Goal: Transaction & Acquisition: Purchase product/service

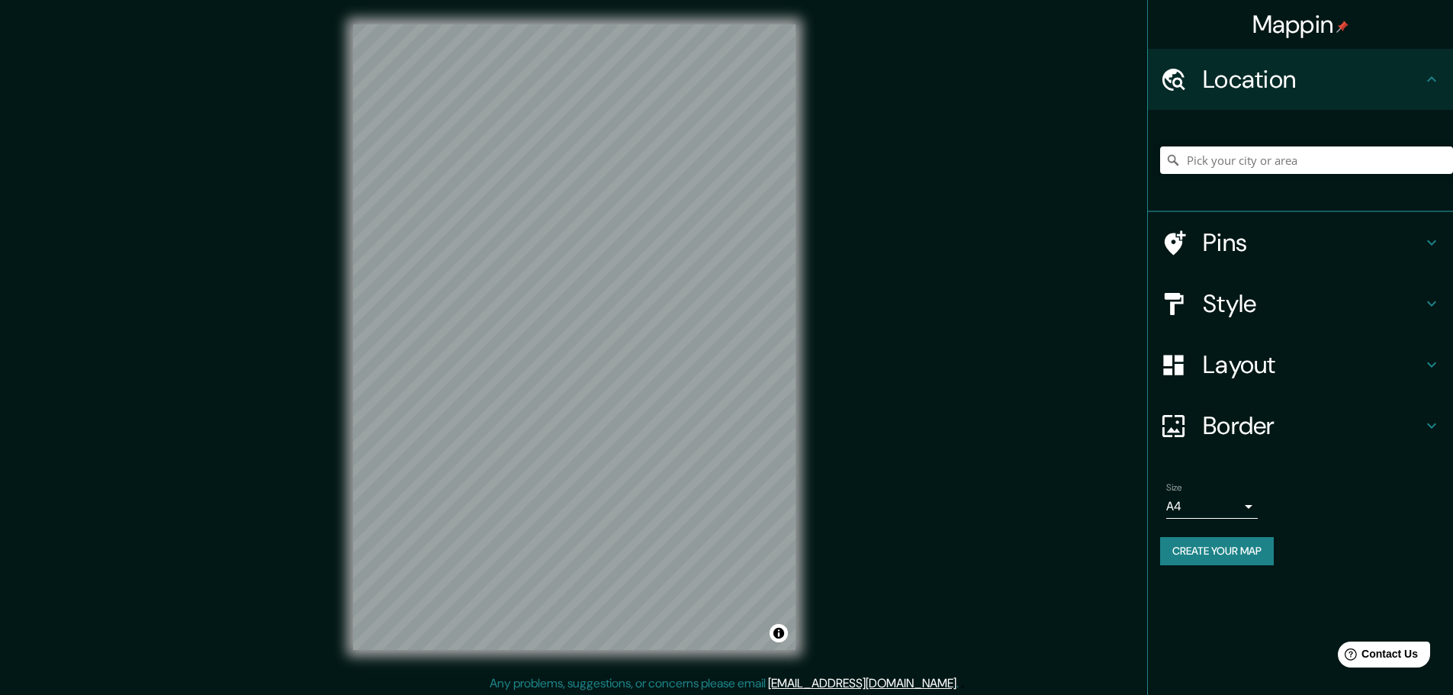
click at [1429, 362] on icon at bounding box center [1432, 365] width 18 height 18
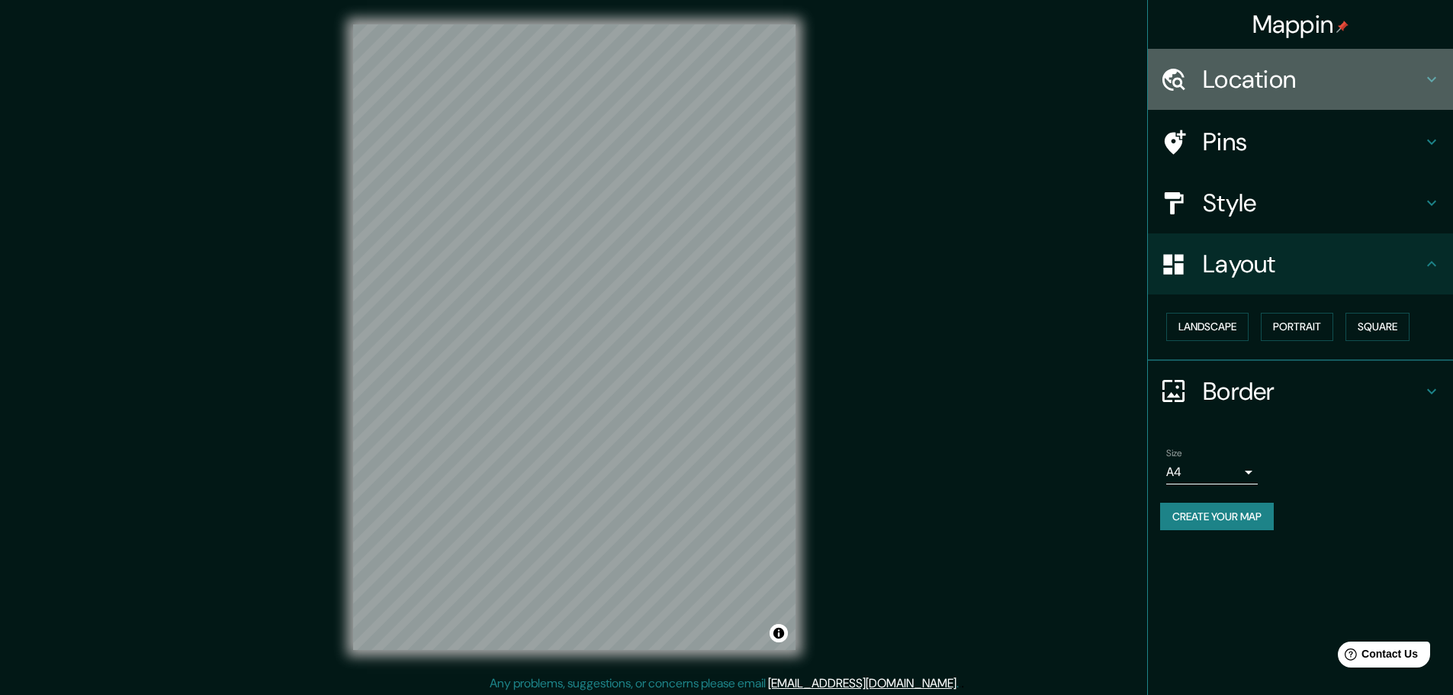
click at [1432, 85] on icon at bounding box center [1432, 79] width 18 height 18
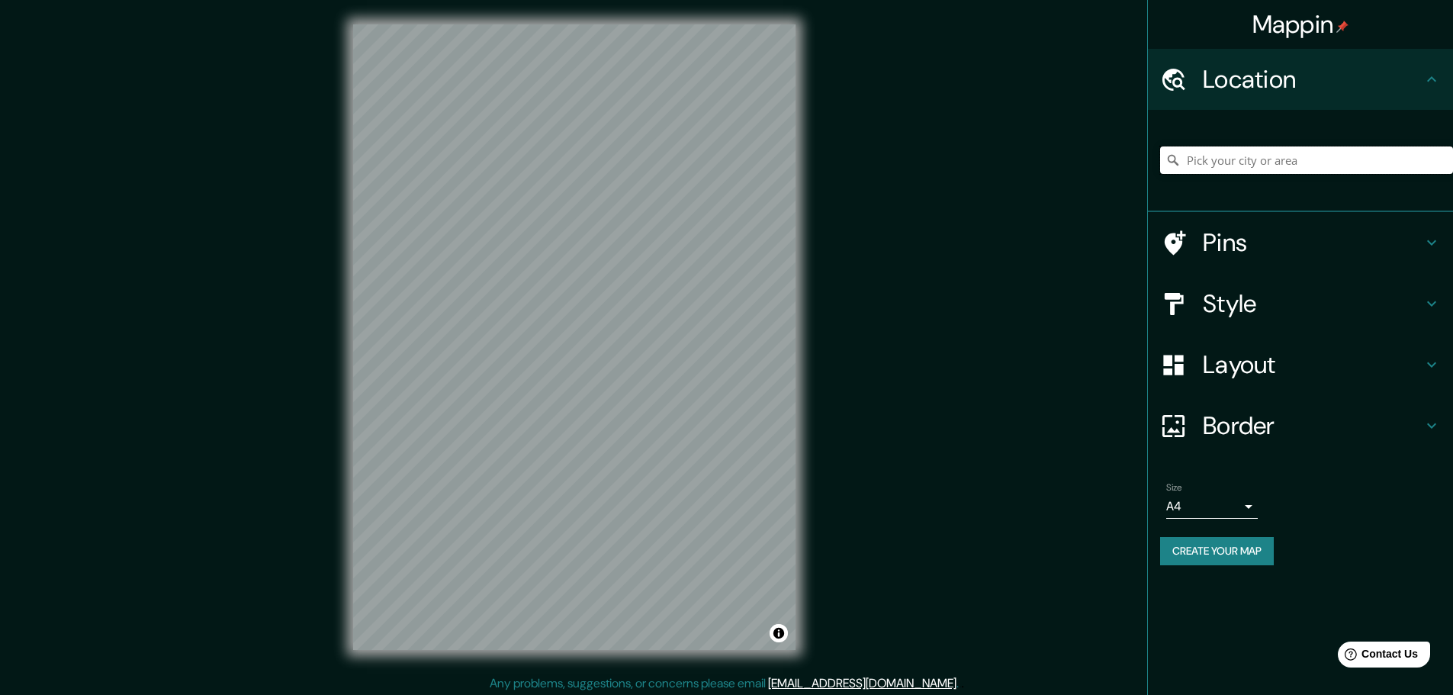
click at [1254, 163] on input "Pick your city or area" at bounding box center [1306, 159] width 293 height 27
paste input "32.792605837196525, -79.88292682176592"
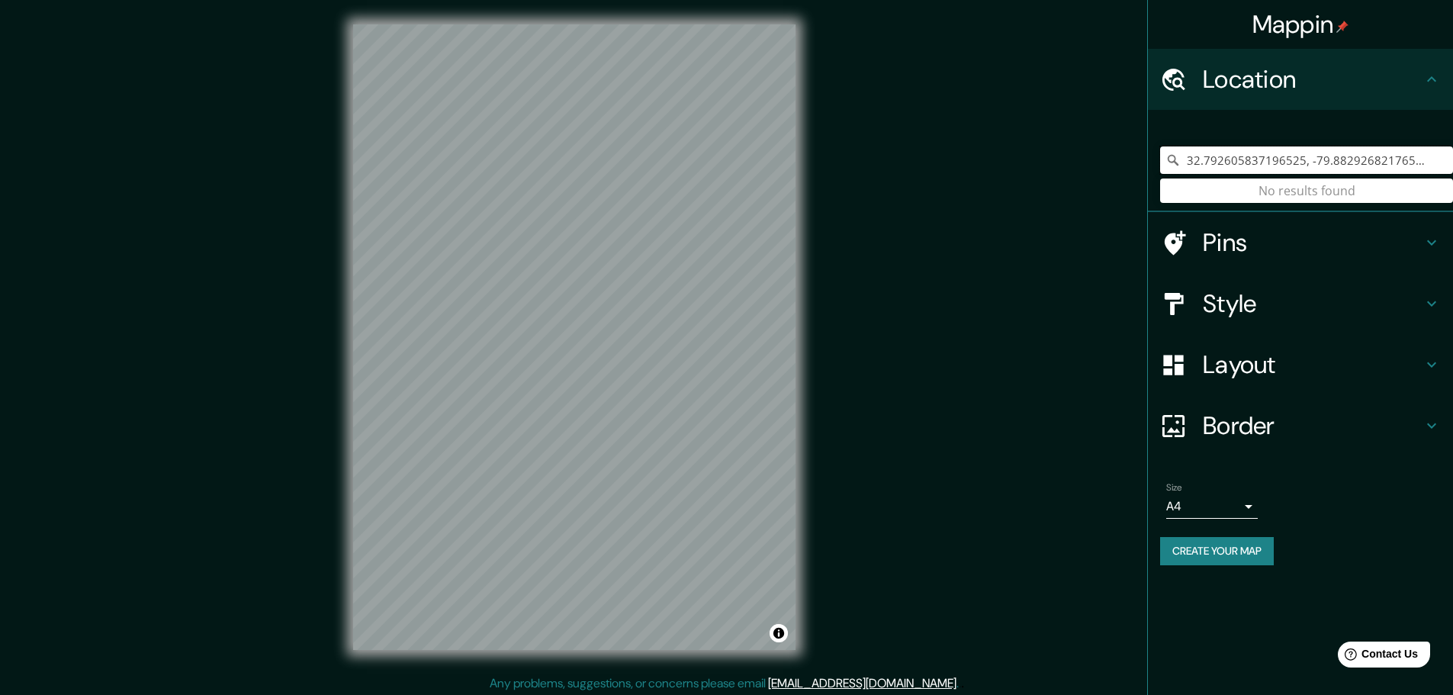
drag, startPoint x: 1431, startPoint y: 159, endPoint x: 1138, endPoint y: 162, distance: 293.0
click at [1138, 162] on div "Mappin Location [GEOGRAPHIC_DATA] No results found Pins Style Layout Border Cho…" at bounding box center [726, 349] width 1453 height 699
drag, startPoint x: 1299, startPoint y: 163, endPoint x: 1163, endPoint y: 172, distance: 136.9
click at [1163, 172] on input "[GEOGRAPHIC_DATA]" at bounding box center [1306, 159] width 293 height 27
click at [1298, 158] on input "[GEOGRAPHIC_DATA]" at bounding box center [1306, 159] width 293 height 27
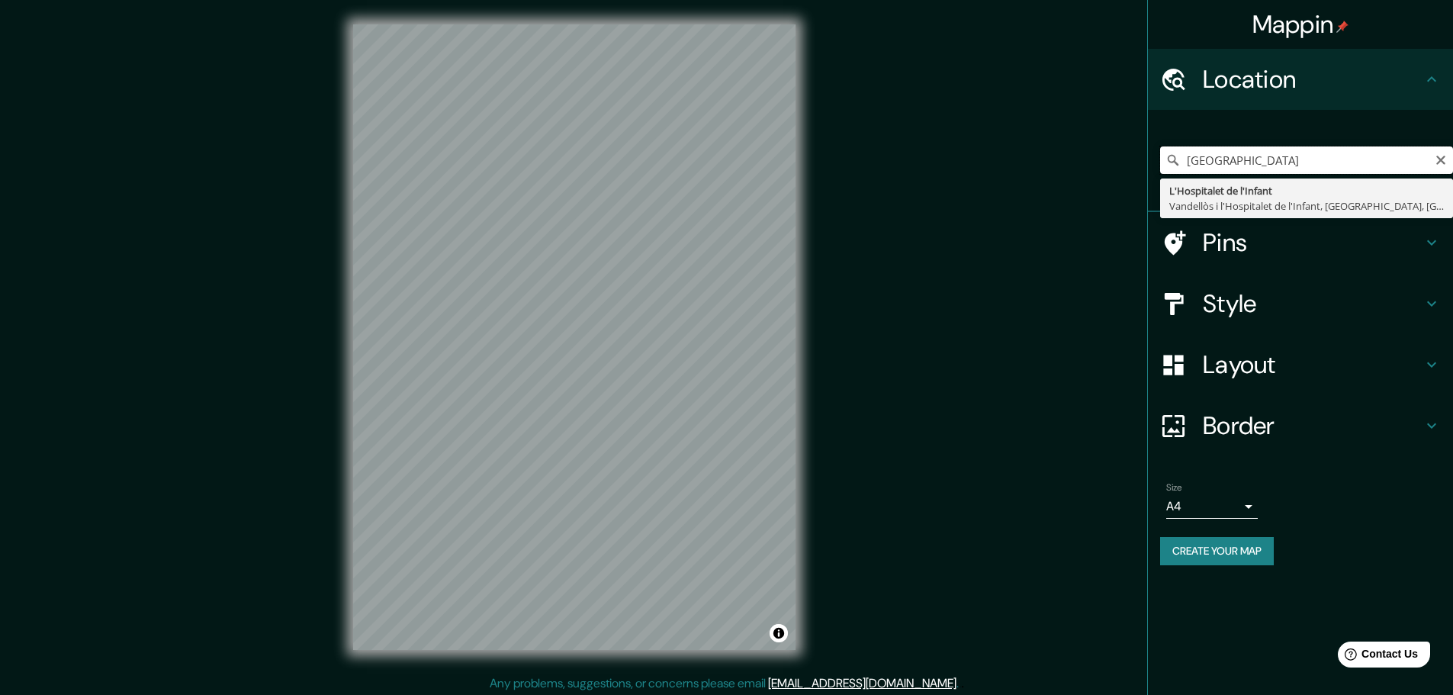
drag, startPoint x: 1318, startPoint y: 160, endPoint x: 1112, endPoint y: 177, distance: 206.7
click at [1112, 177] on div "Mappin Location [GEOGRAPHIC_DATA] [GEOGRAPHIC_DATA] i l'Hospitalet de l'Infant,…" at bounding box center [726, 349] width 1453 height 699
paste input "[STREET_ADDRESS]"
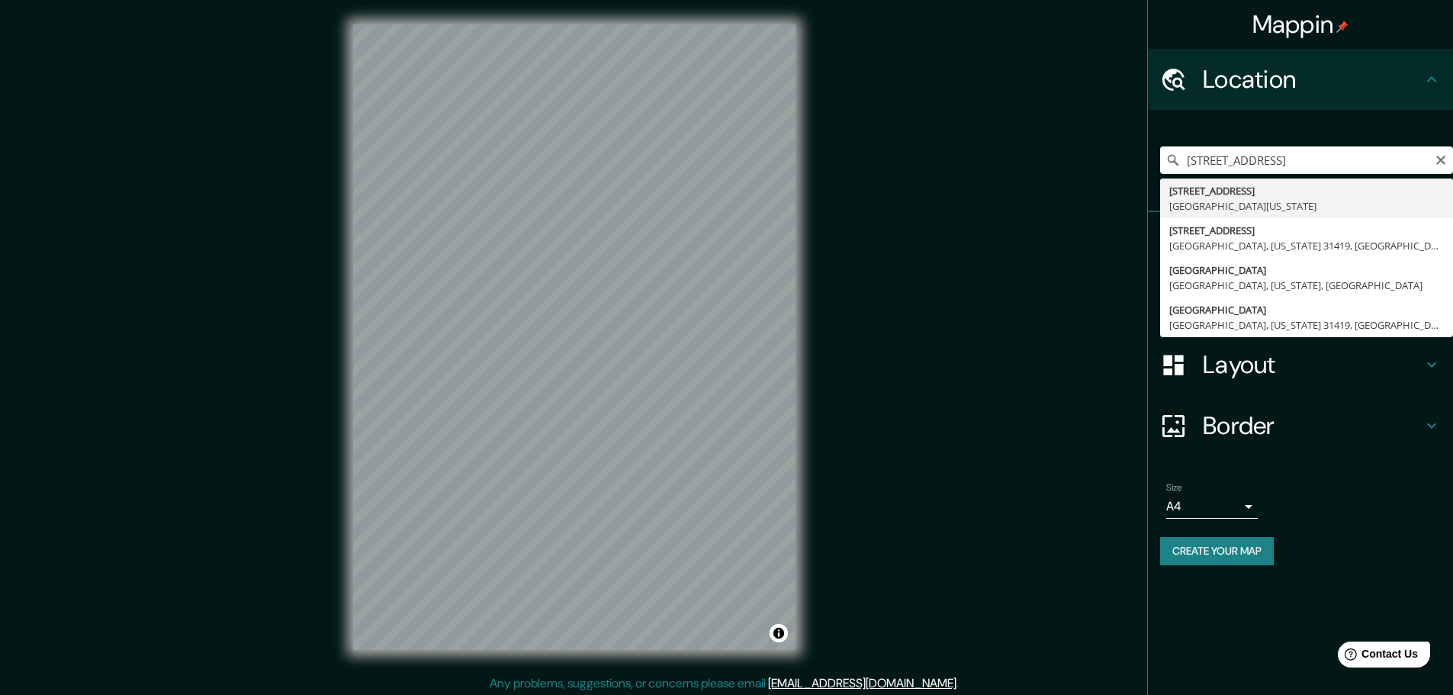
type input "[STREET_ADDRESS][US_STATE]"
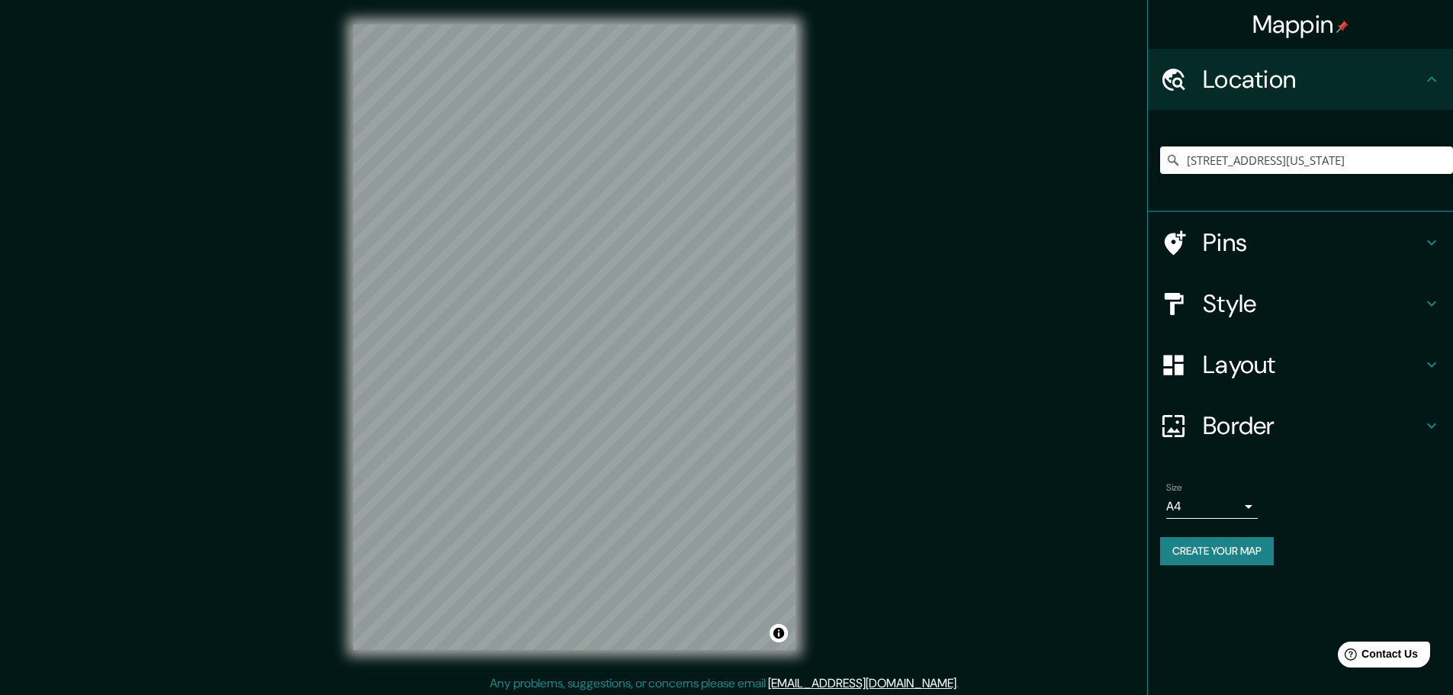
click at [1437, 248] on icon at bounding box center [1432, 242] width 18 height 18
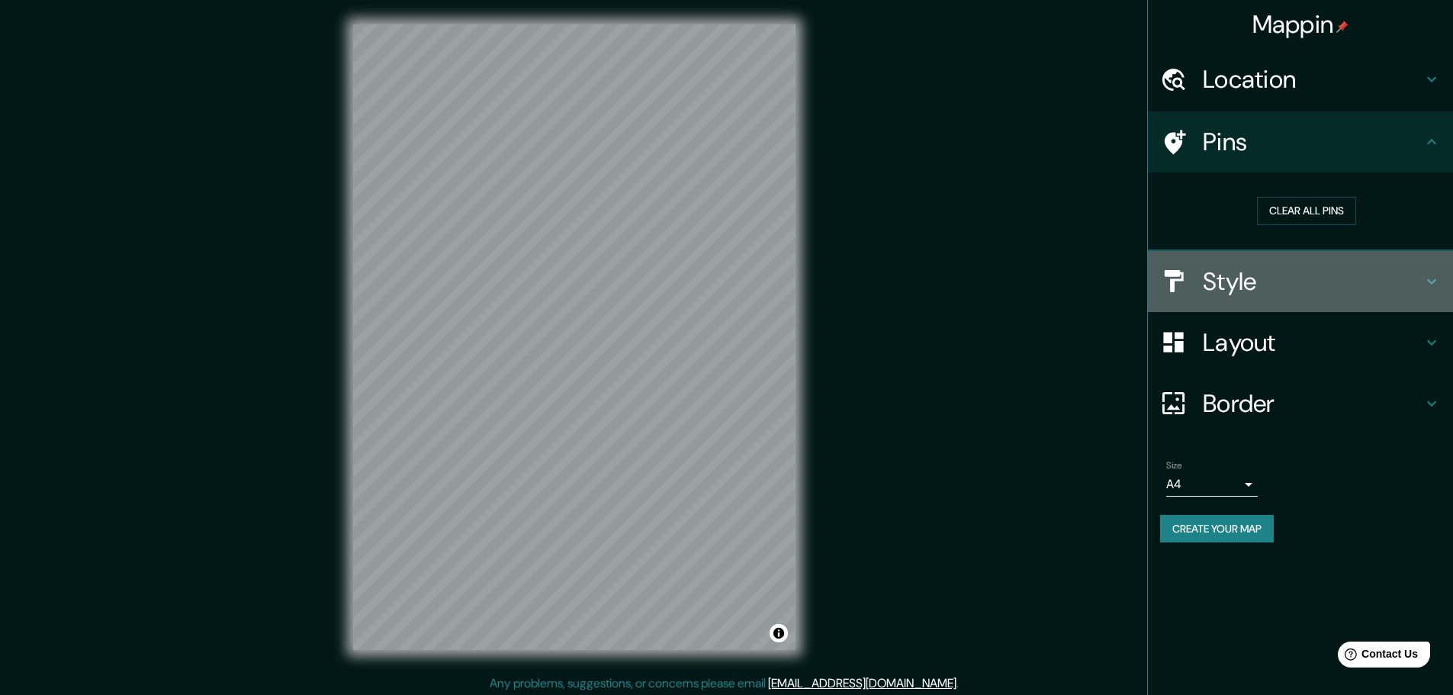
click at [1434, 285] on icon at bounding box center [1432, 281] width 18 height 18
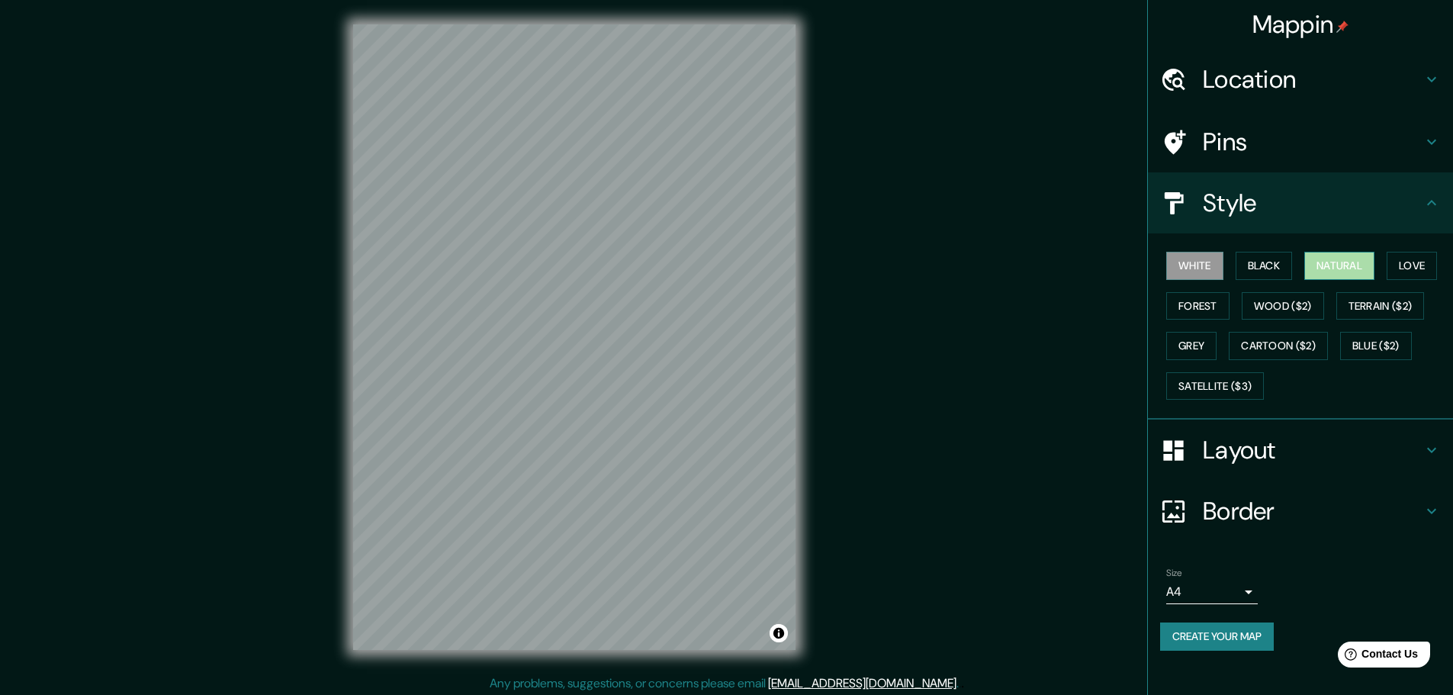
click at [1363, 265] on button "Natural" at bounding box center [1340, 266] width 70 height 28
click at [1437, 147] on icon at bounding box center [1432, 142] width 18 height 18
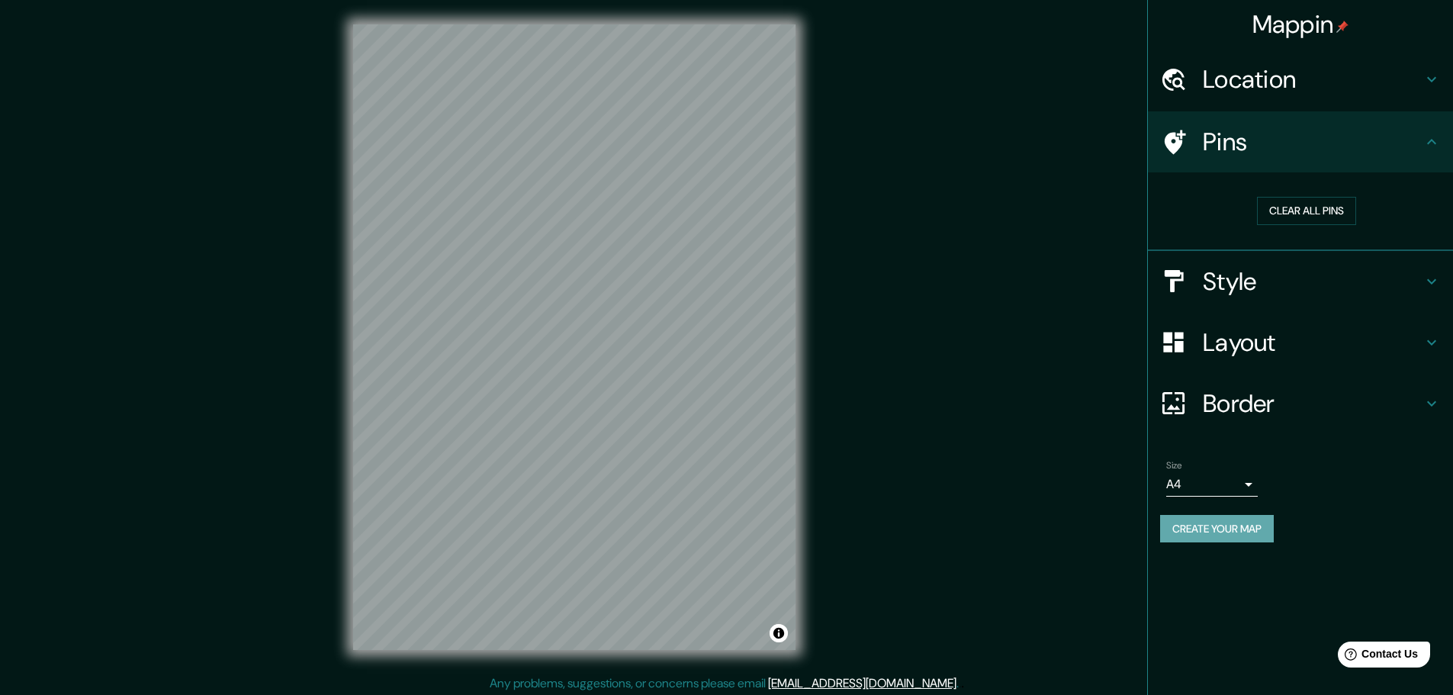
click at [1235, 526] on button "Create your map" at bounding box center [1217, 529] width 114 height 28
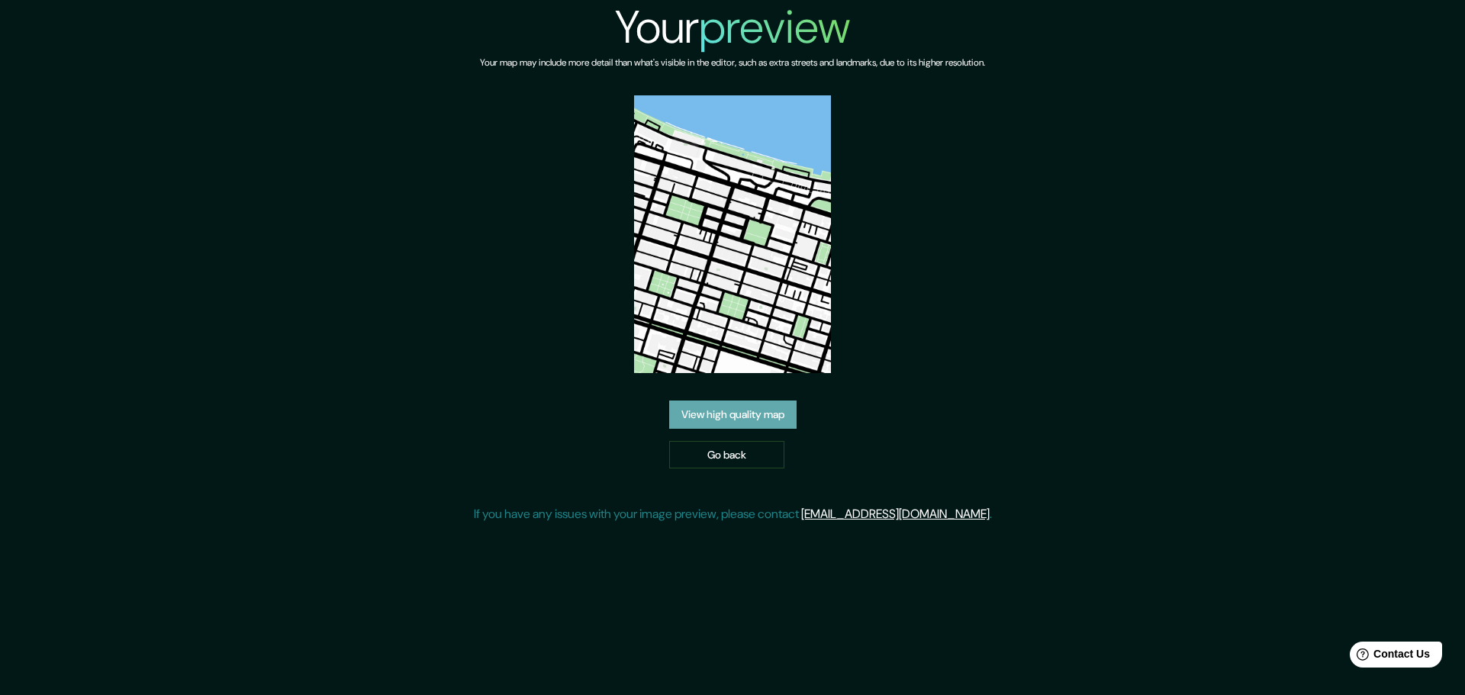
click at [757, 412] on link "View high quality map" at bounding box center [732, 415] width 127 height 28
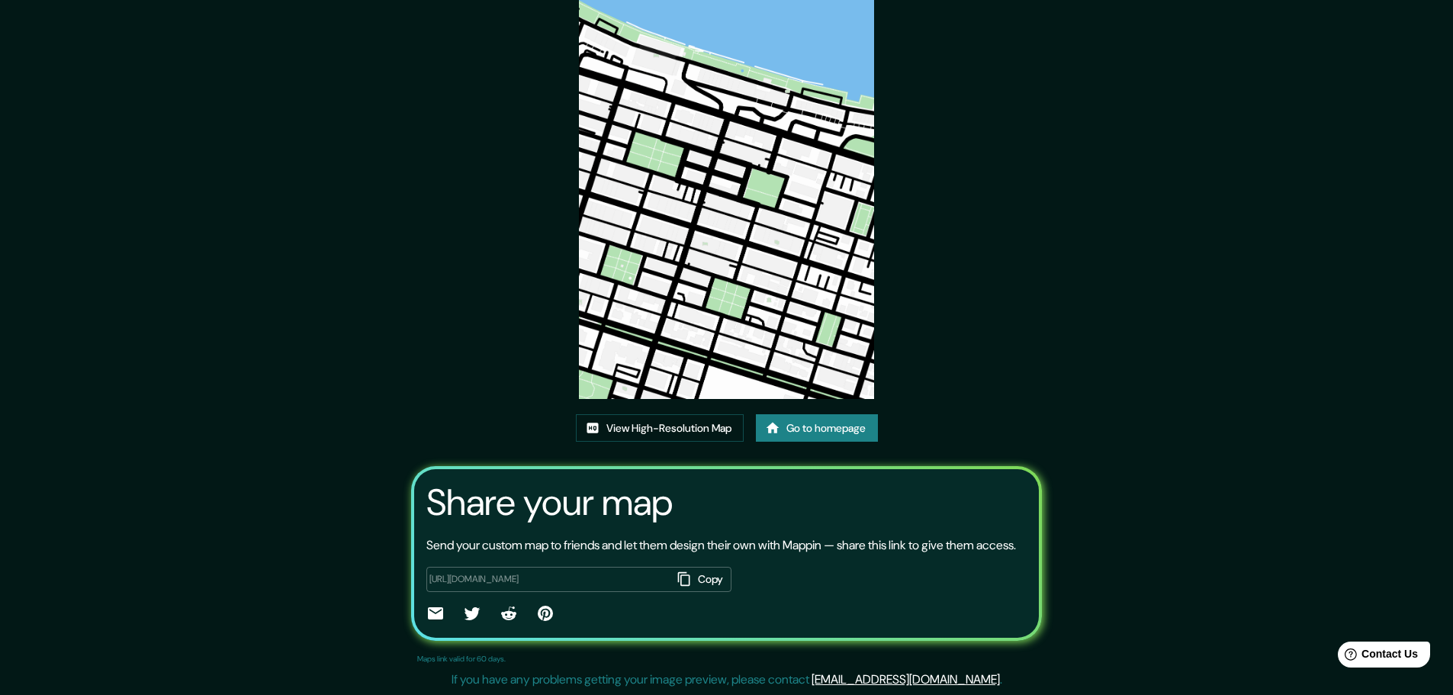
scroll to position [104, 0]
